Goal: Navigation & Orientation: Find specific page/section

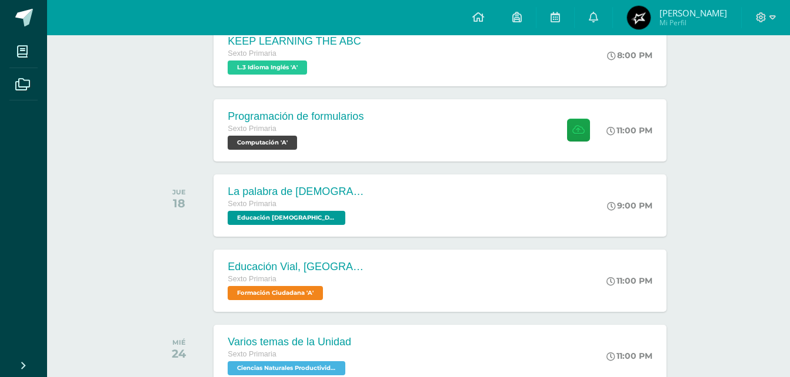
scroll to position [467, 0]
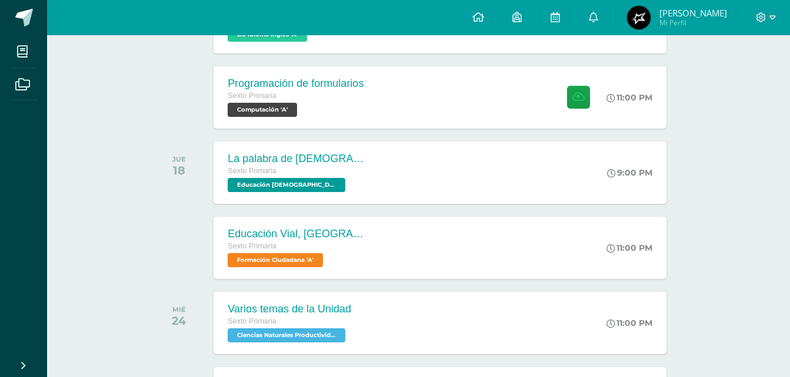
click at [327, 129] on div "Programación de formularios Sexto Primaria Computación 'A' 11:00 PM Programació…" at bounding box center [418, 98] width 532 height 66
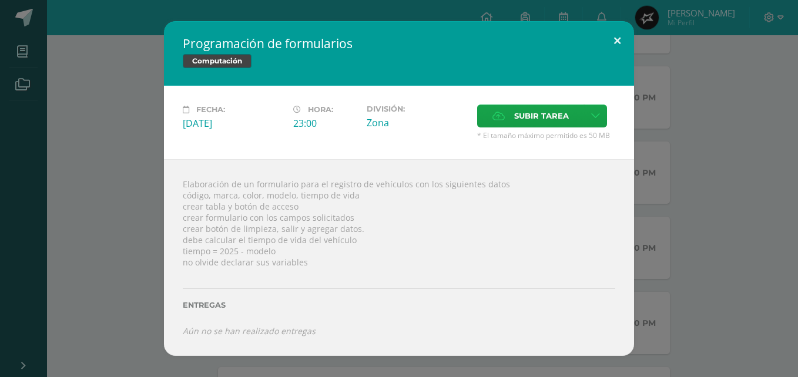
click at [617, 36] on button at bounding box center [618, 41] width 34 height 40
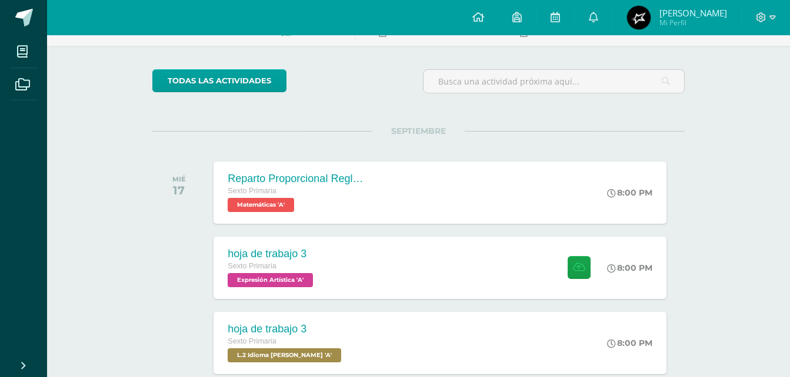
scroll to position [0, 0]
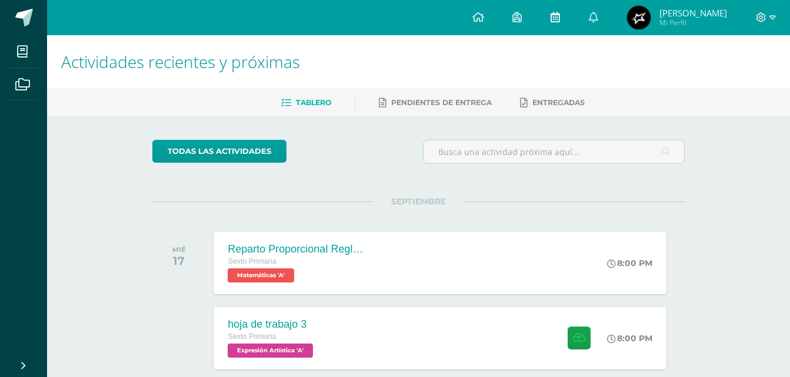
click at [574, 15] on link at bounding box center [555, 17] width 38 height 35
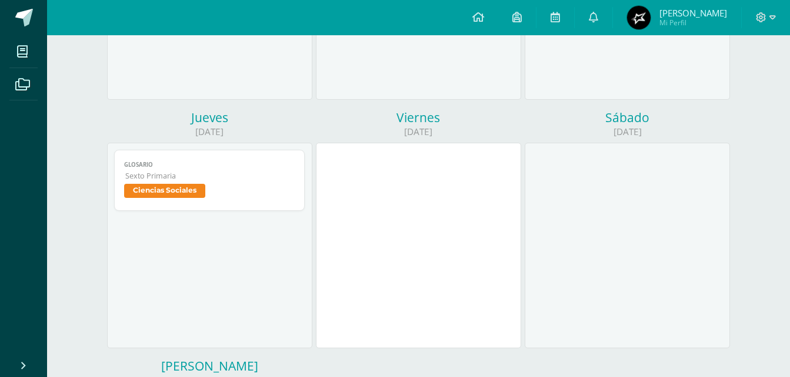
scroll to position [331, 0]
click at [257, 182] on span "Sexto Primaria" at bounding box center [210, 178] width 170 height 10
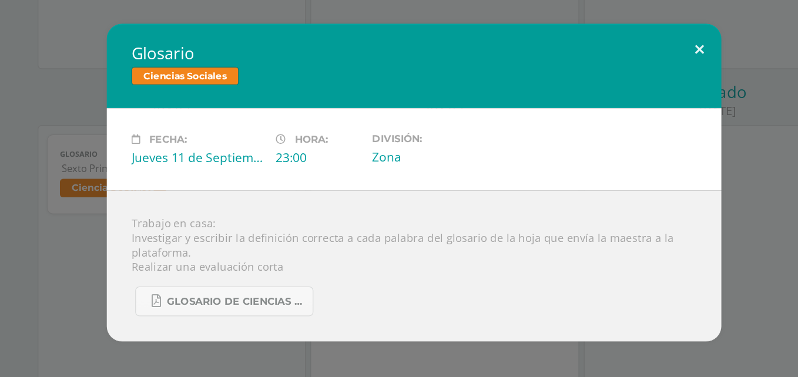
click at [615, 87] on button at bounding box center [618, 87] width 34 height 40
